Goal: Navigation & Orientation: Find specific page/section

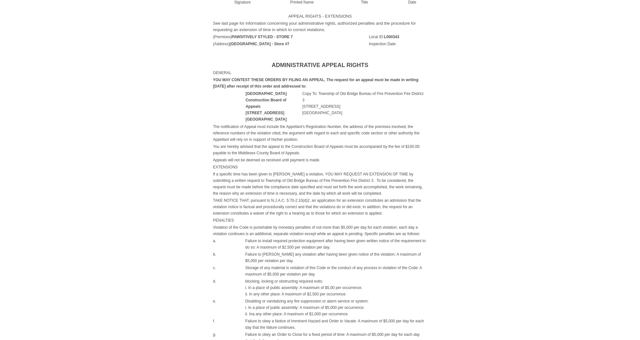
scroll to position [3, 0]
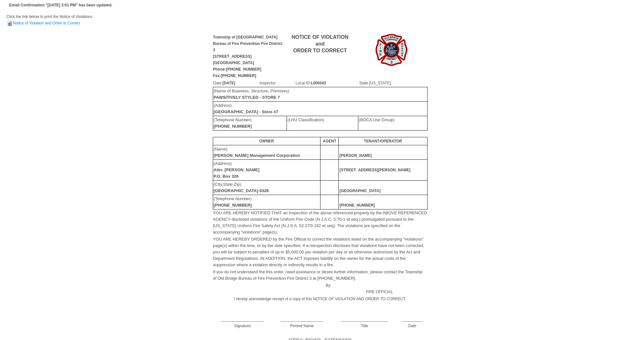
scroll to position [392, 0]
